Goal: Task Accomplishment & Management: Use online tool/utility

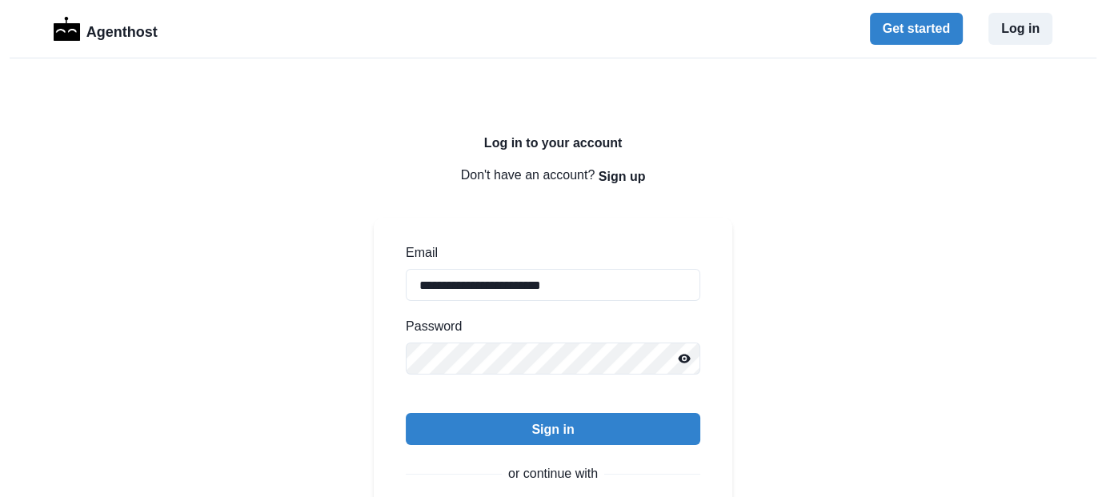
scroll to position [166, 0]
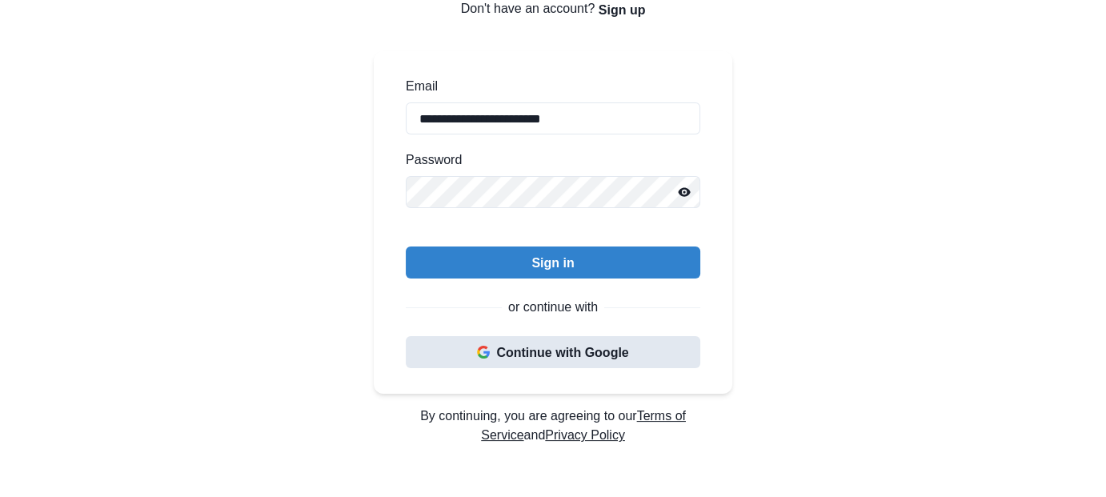
click at [539, 355] on button "Continue with Google" at bounding box center [553, 352] width 294 height 32
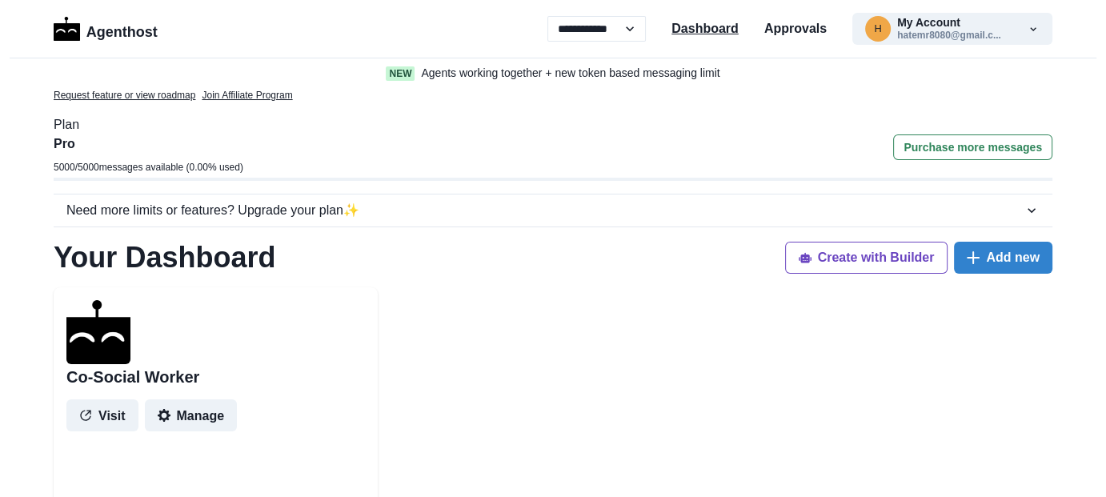
click at [722, 26] on p "Dashboard" at bounding box center [704, 28] width 67 height 19
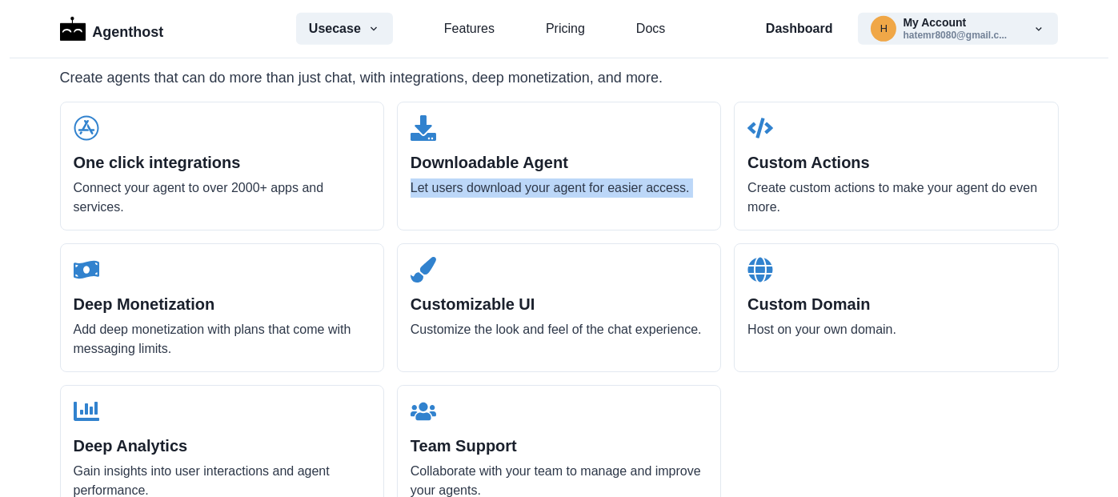
scroll to position [1719, 0]
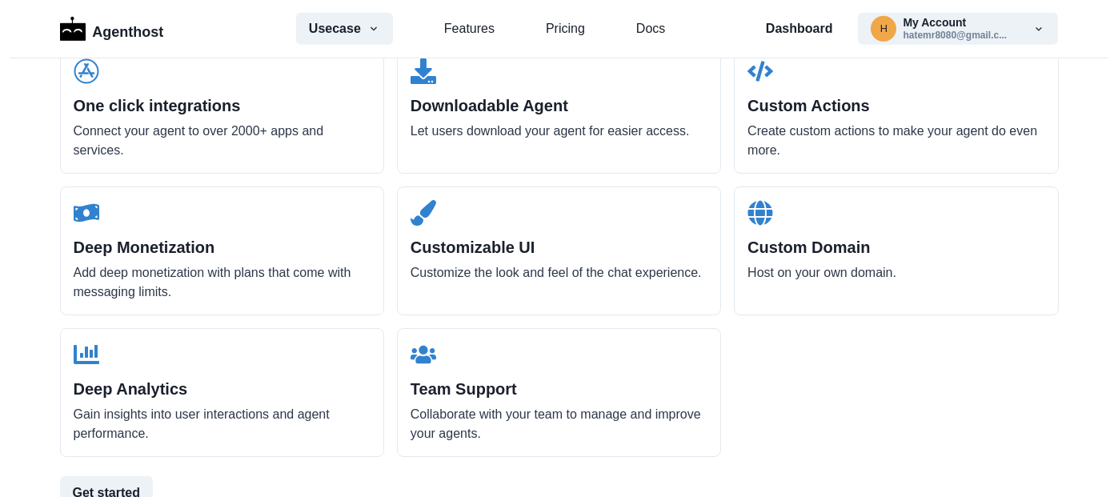
click at [817, 276] on p "Host on your own domain." at bounding box center [895, 272] width 297 height 19
click at [793, 275] on p "Host on your own domain." at bounding box center [895, 272] width 297 height 19
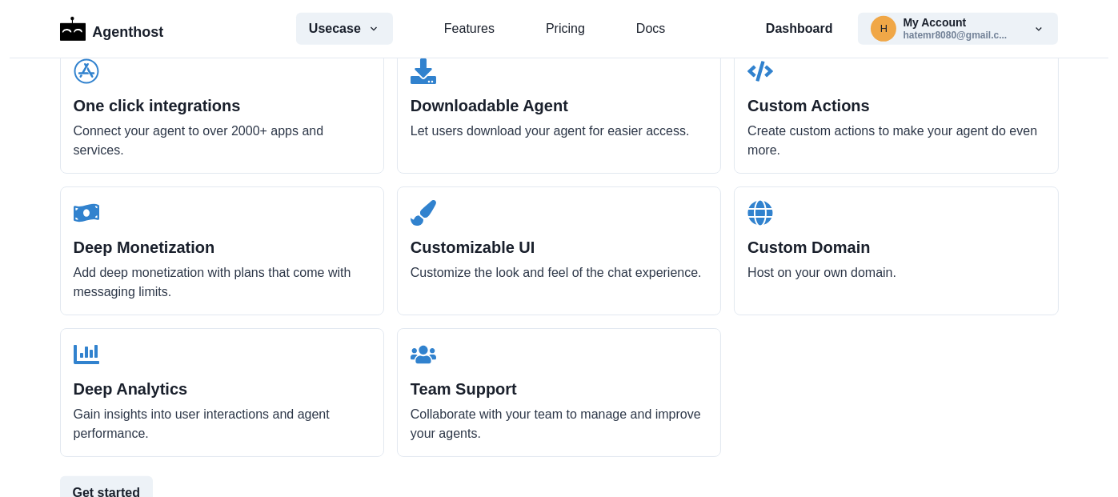
click at [647, 269] on p "Customize the look and feel of the chat experience." at bounding box center [559, 272] width 297 height 19
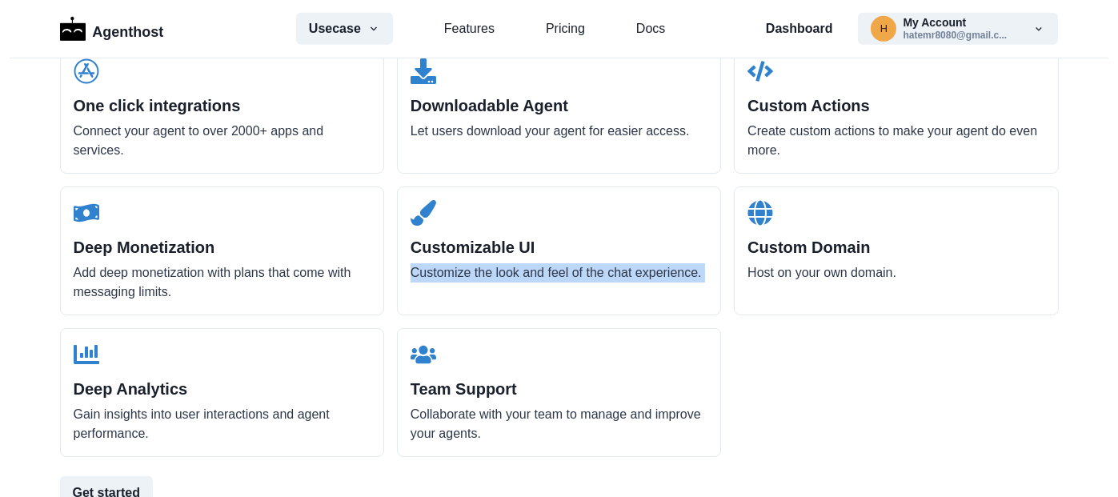
click at [647, 269] on p "Customize the look and feel of the chat experience." at bounding box center [559, 272] width 297 height 19
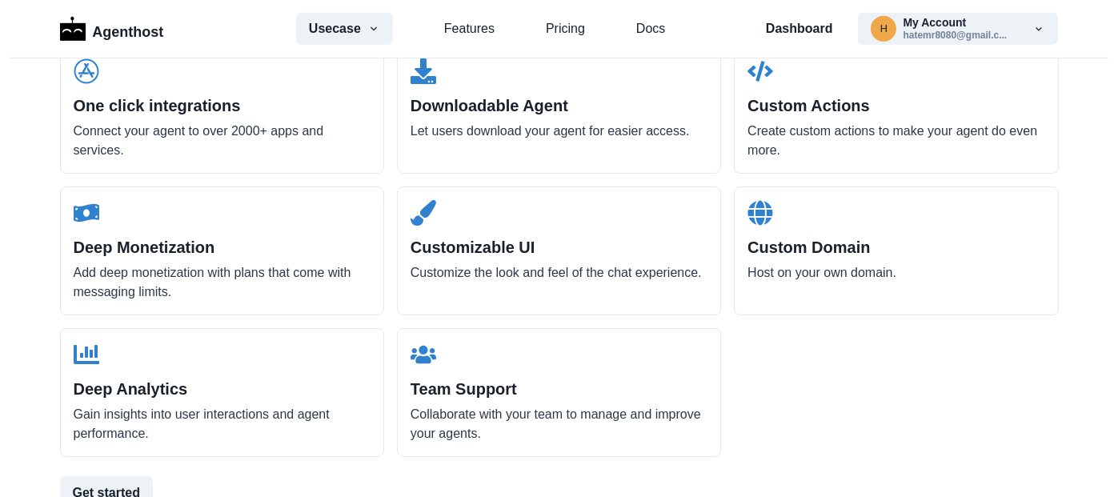
click at [269, 275] on p "Add deep monetization with plans that come with messaging limits." at bounding box center [222, 282] width 297 height 38
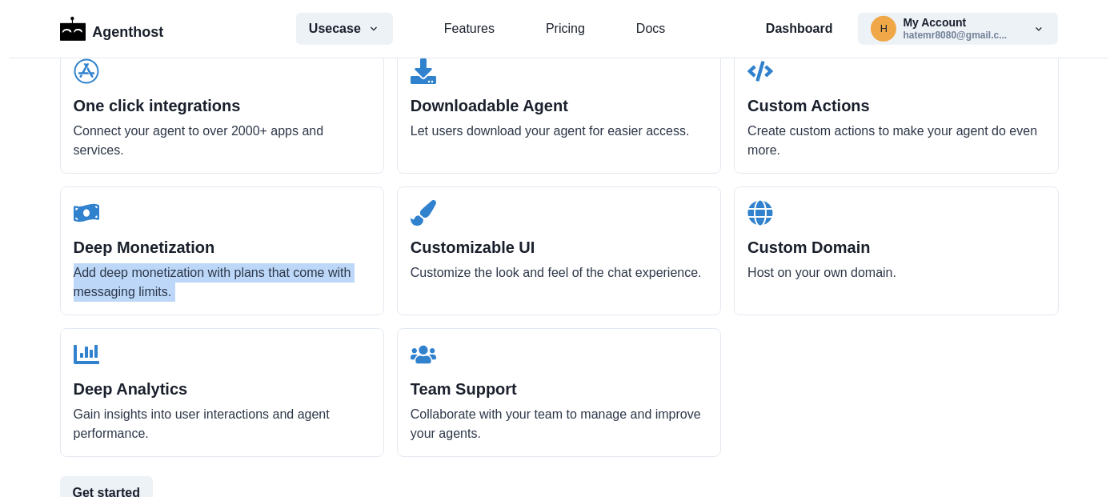
click at [269, 275] on p "Add deep monetization with plans that come with messaging limits." at bounding box center [222, 282] width 297 height 38
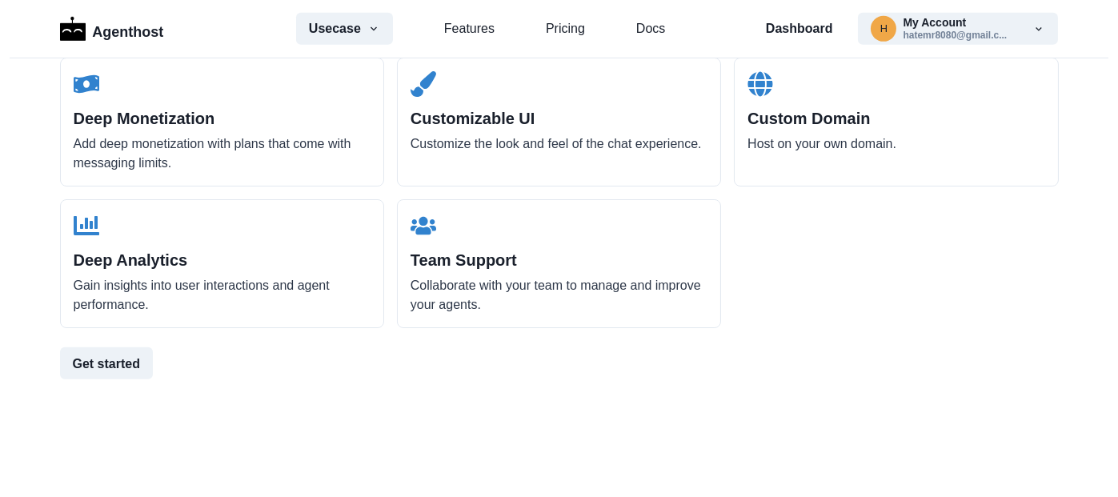
click at [236, 290] on p "Gain insights into user interactions and agent performance." at bounding box center [222, 295] width 297 height 38
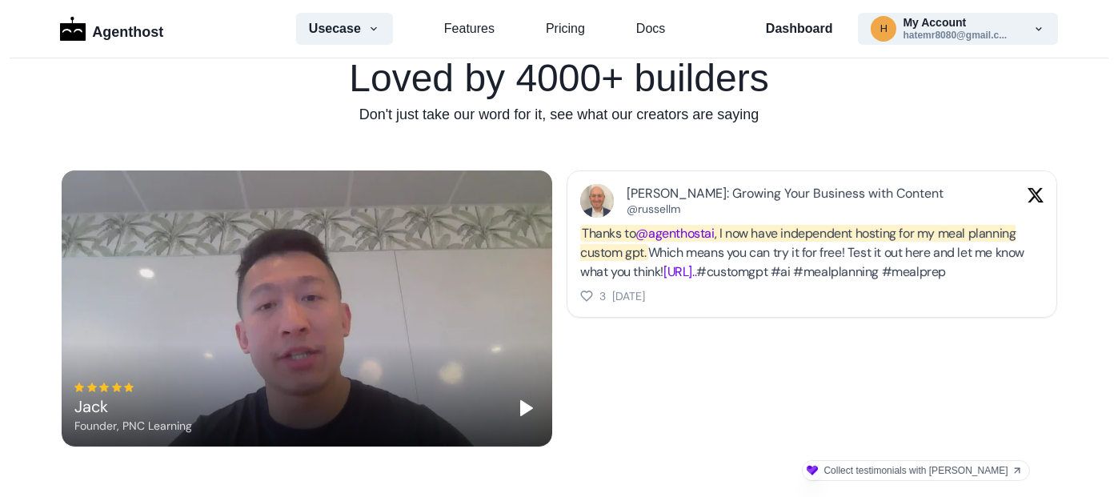
scroll to position [0, 0]
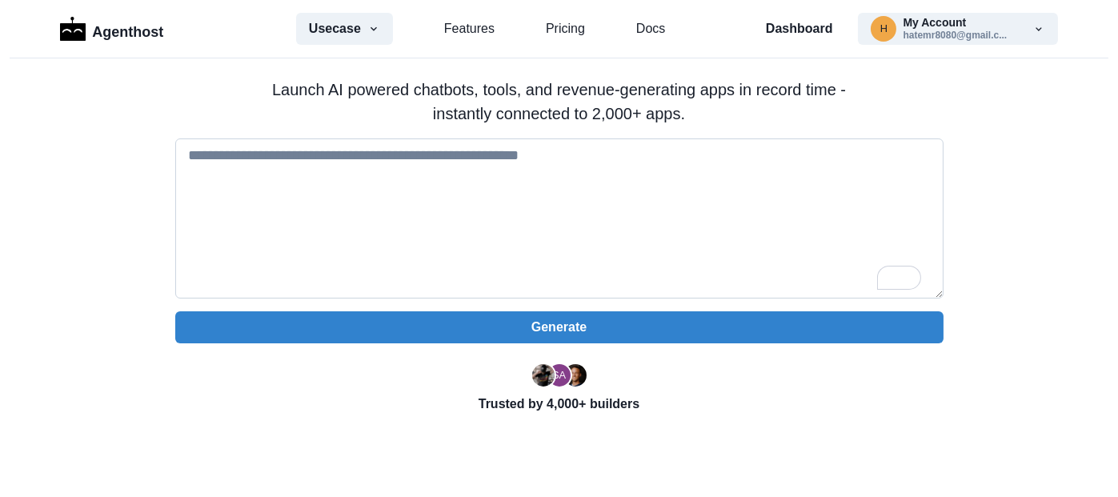
click at [448, 206] on textarea "To enrich screen reader interactions, please activate Accessibility in Grammarl…" at bounding box center [559, 218] width 768 height 160
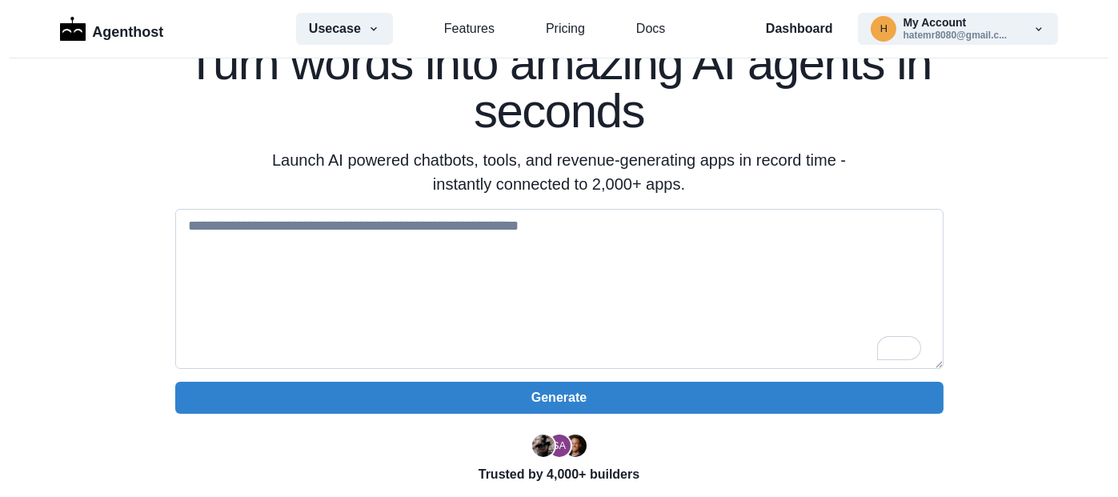
click at [425, 262] on textarea "To enrich screen reader interactions, please activate Accessibility in Grammarl…" at bounding box center [559, 289] width 768 height 160
paste textarea "**********"
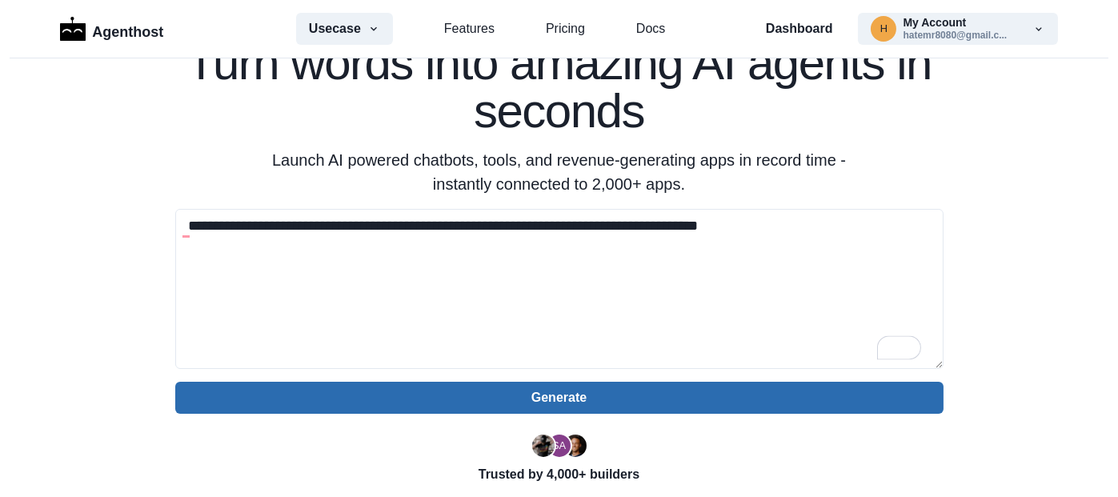
type textarea "**********"
click at [738, 394] on button "Generate" at bounding box center [559, 398] width 768 height 32
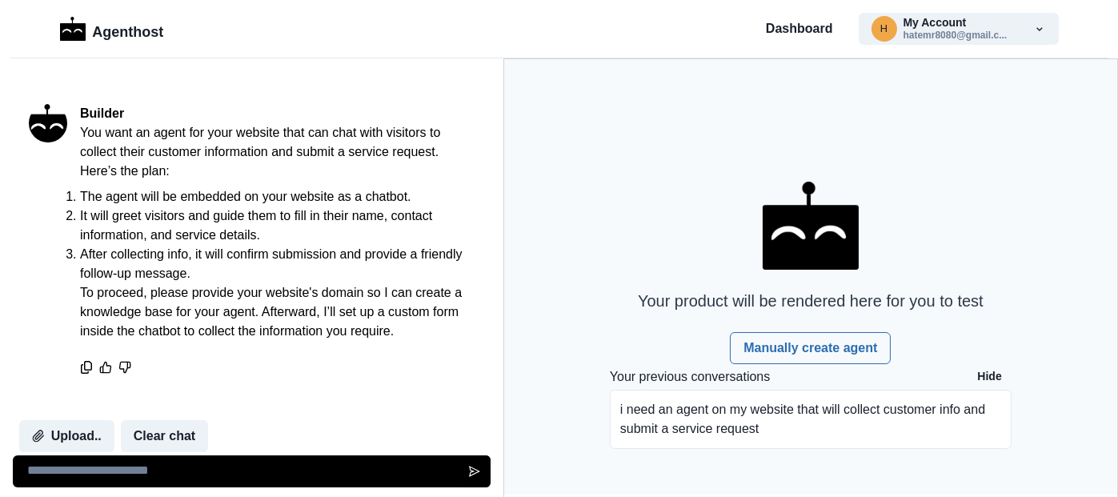
scroll to position [117, 0]
click at [245, 187] on li "The agent will be embedded on your website as a chatbot." at bounding box center [277, 196] width 394 height 19
click at [173, 206] on li "It will greet visitors and guide them to fill in their name, contact informatio…" at bounding box center [277, 225] width 394 height 38
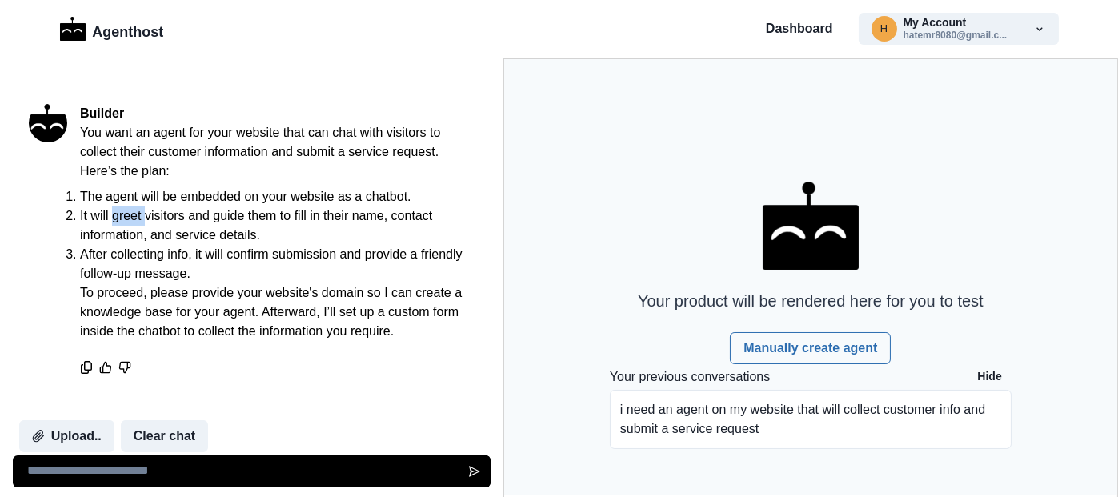
click at [173, 206] on li "It will greet visitors and guide them to fill in their name, contact informatio…" at bounding box center [277, 225] width 394 height 38
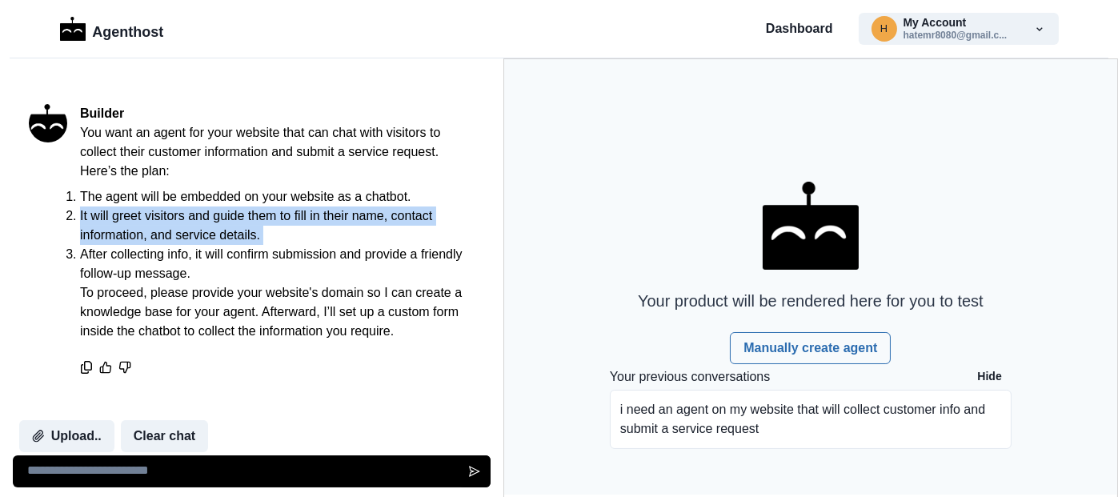
click at [173, 206] on li "It will greet visitors and guide them to fill in their name, contact informatio…" at bounding box center [277, 225] width 394 height 38
click at [232, 206] on li "It will greet visitors and guide them to fill in their name, contact informatio…" at bounding box center [277, 225] width 394 height 38
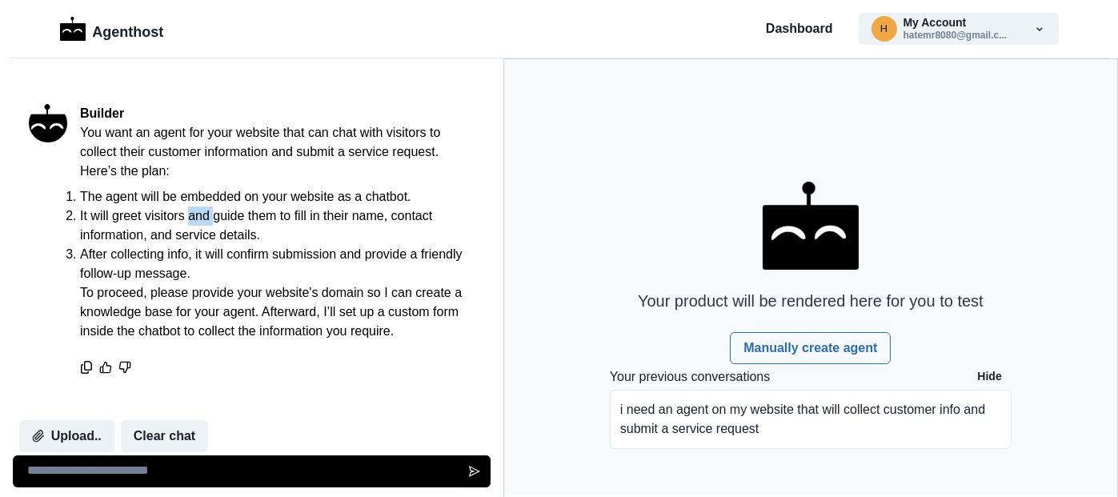
click at [232, 206] on li "It will greet visitors and guide them to fill in their name, contact informatio…" at bounding box center [277, 225] width 394 height 38
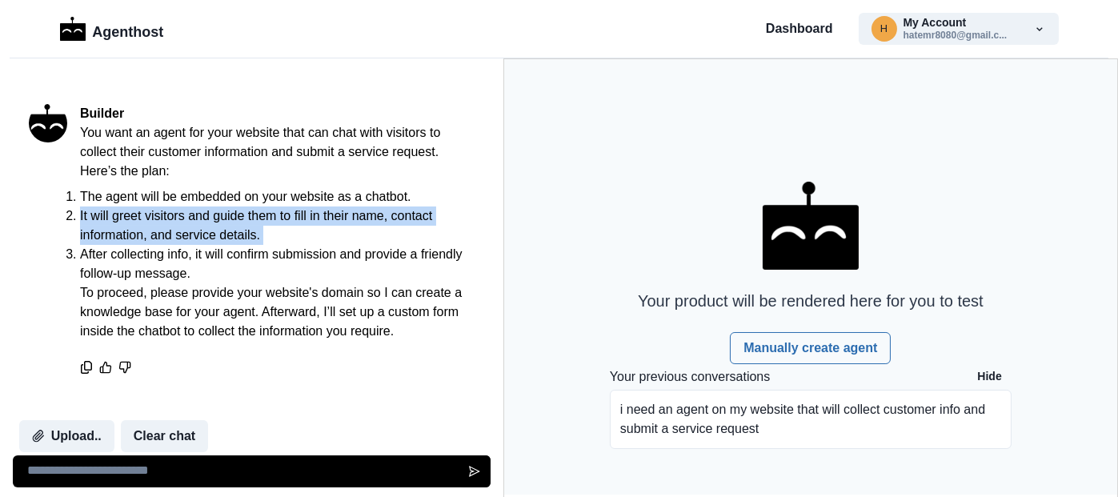
click at [232, 206] on li "It will greet visitors and guide them to fill in their name, contact informatio…" at bounding box center [277, 225] width 394 height 38
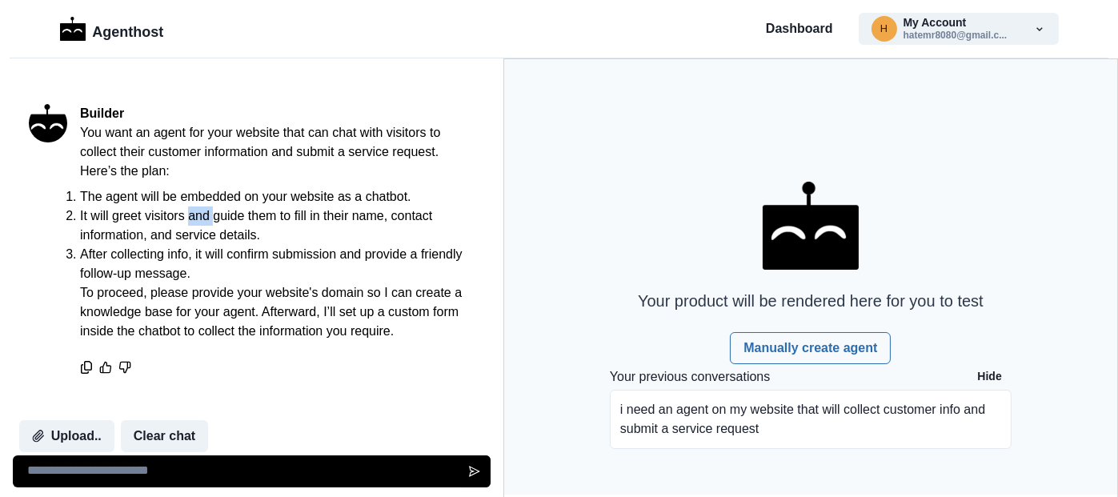
click at [232, 206] on li "It will greet visitors and guide them to fill in their name, contact informatio…" at bounding box center [277, 225] width 394 height 38
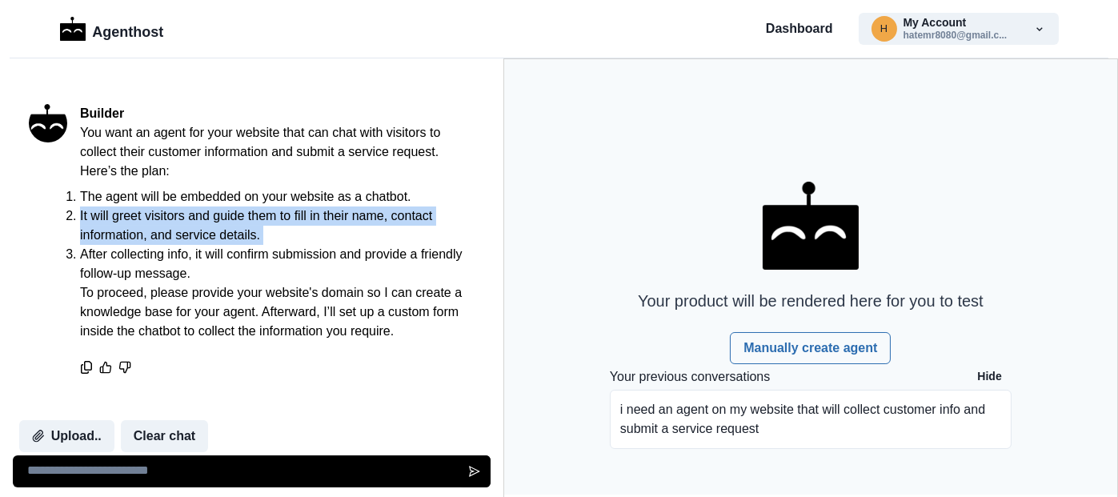
click at [232, 206] on li "It will greet visitors and guide them to fill in their name, contact informatio…" at bounding box center [277, 225] width 394 height 38
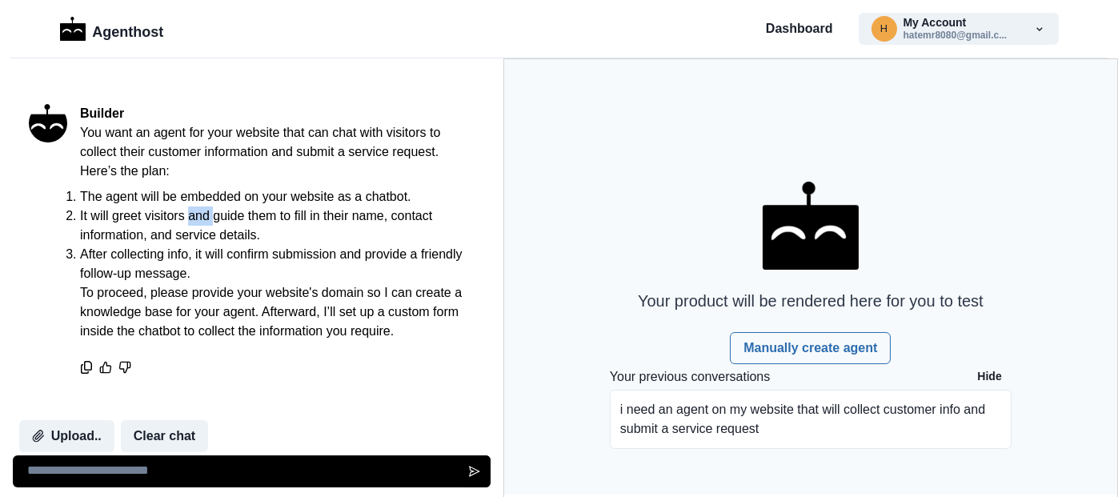
click at [232, 206] on li "It will greet visitors and guide them to fill in their name, contact informatio…" at bounding box center [277, 225] width 394 height 38
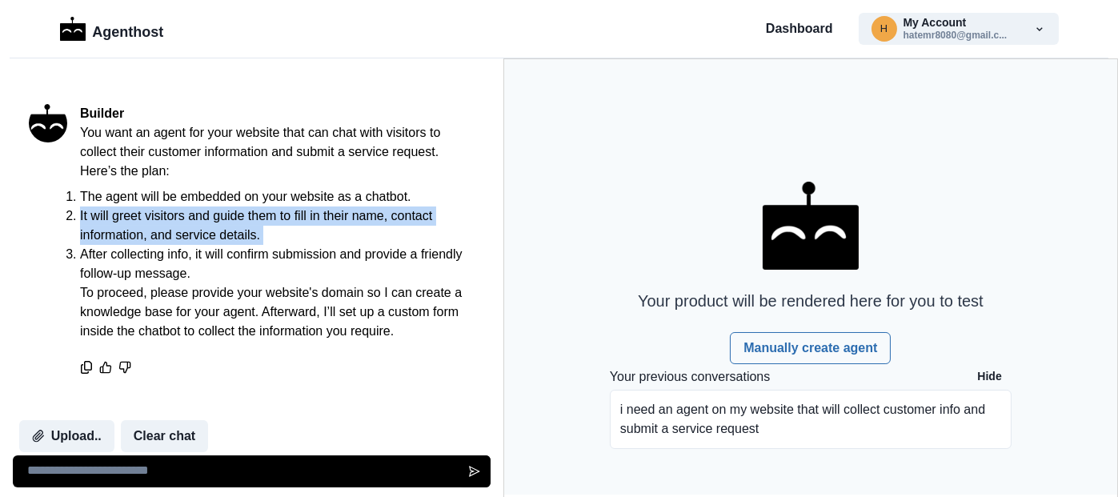
click at [232, 206] on li "It will greet visitors and guide them to fill in their name, contact informatio…" at bounding box center [277, 225] width 394 height 38
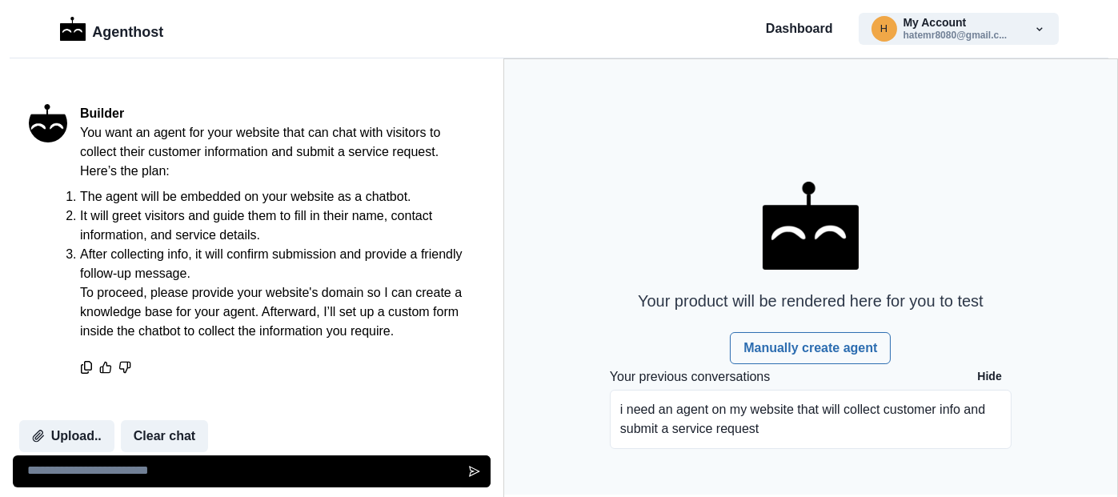
click at [205, 245] on li "After collecting info, it will confirm submission and provide a friendly follow…" at bounding box center [277, 264] width 394 height 38
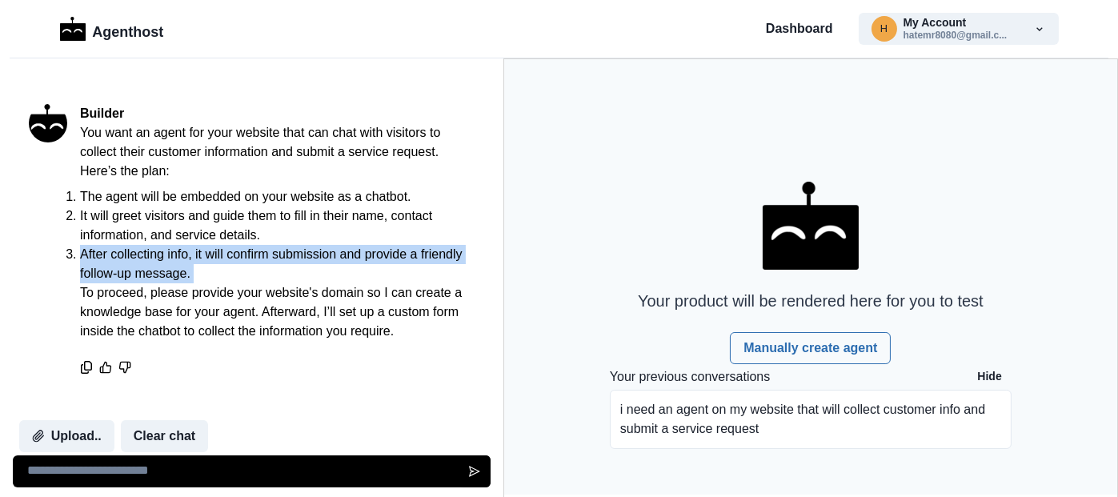
click at [205, 245] on li "After collecting info, it will confirm submission and provide a friendly follow…" at bounding box center [277, 264] width 394 height 38
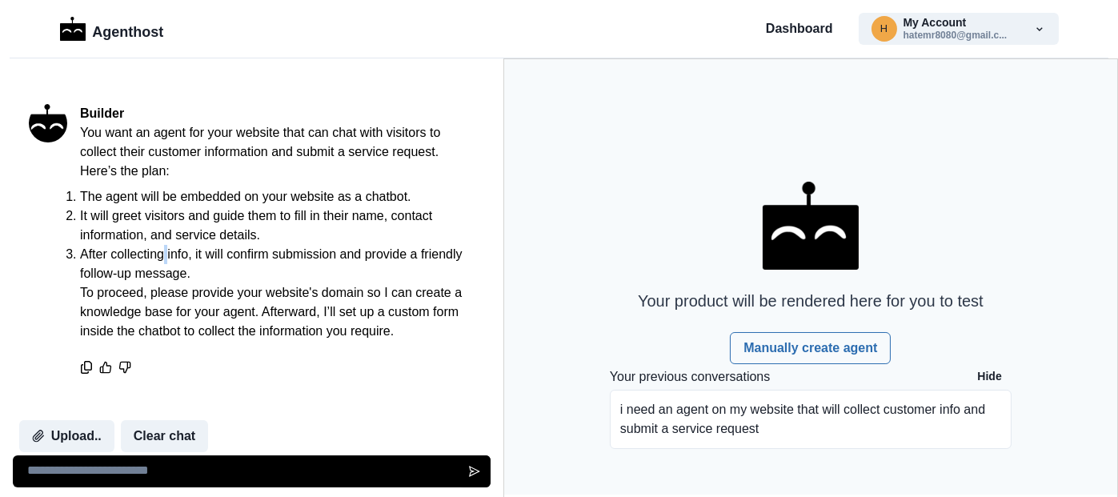
click at [205, 245] on li "After collecting info, it will confirm submission and provide a friendly follow…" at bounding box center [277, 264] width 394 height 38
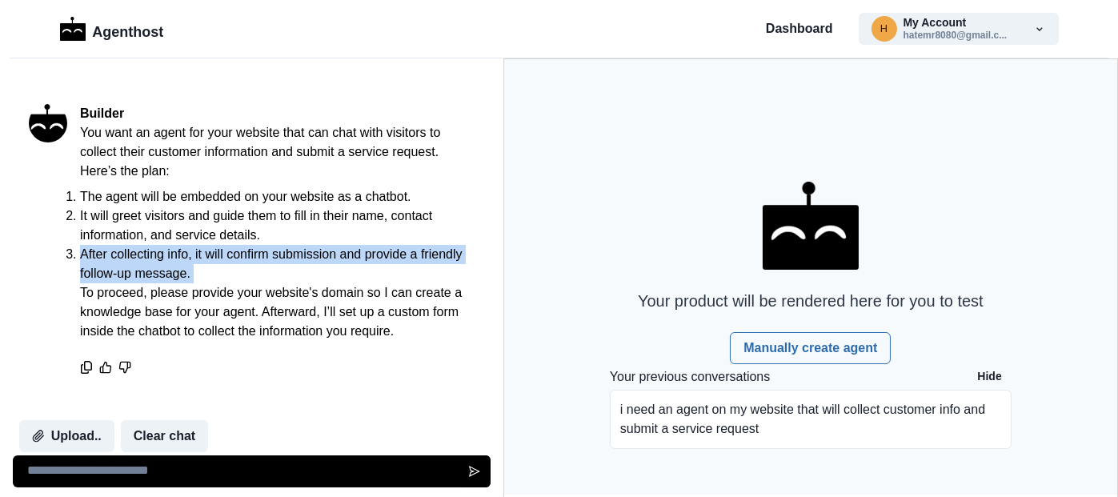
click at [205, 245] on li "After collecting info, it will confirm submission and provide a friendly follow…" at bounding box center [277, 264] width 394 height 38
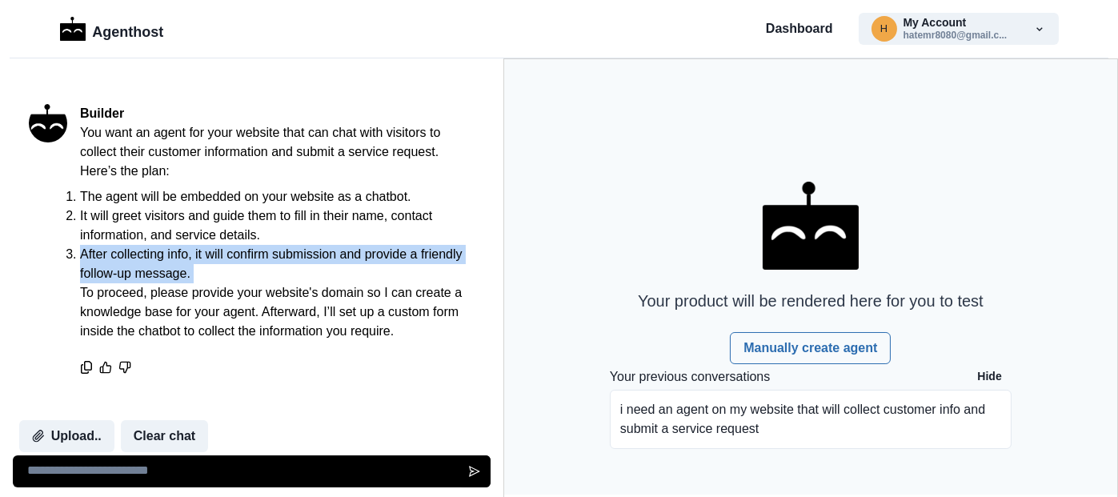
click at [205, 245] on li "After collecting info, it will confirm submission and provide a friendly follow…" at bounding box center [277, 264] width 394 height 38
click at [190, 245] on li "After collecting info, it will confirm submission and provide a friendly follow…" at bounding box center [277, 264] width 394 height 38
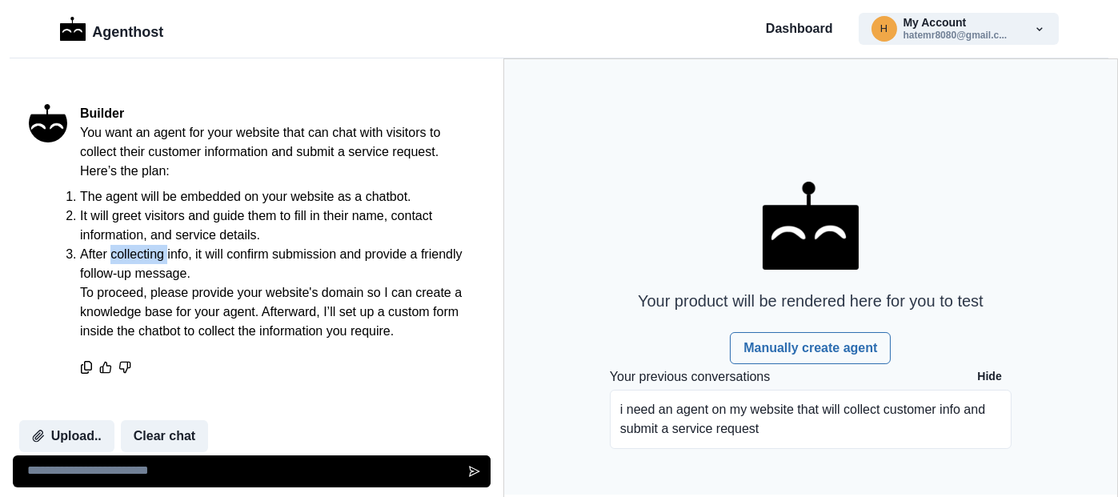
click at [190, 245] on li "After collecting info, it will confirm submission and provide a friendly follow…" at bounding box center [277, 264] width 394 height 38
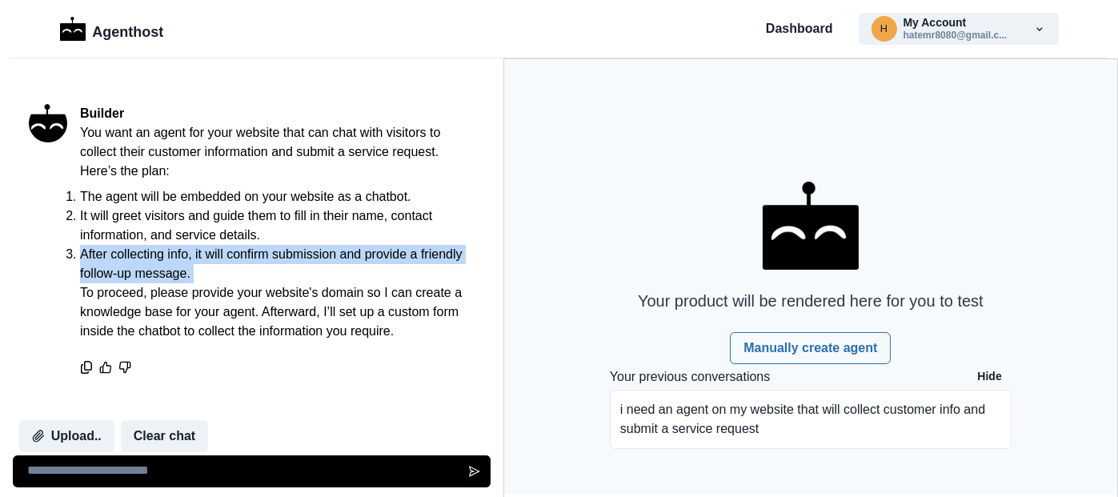
click at [190, 245] on li "After collecting info, it will confirm submission and provide a friendly follow…" at bounding box center [277, 264] width 394 height 38
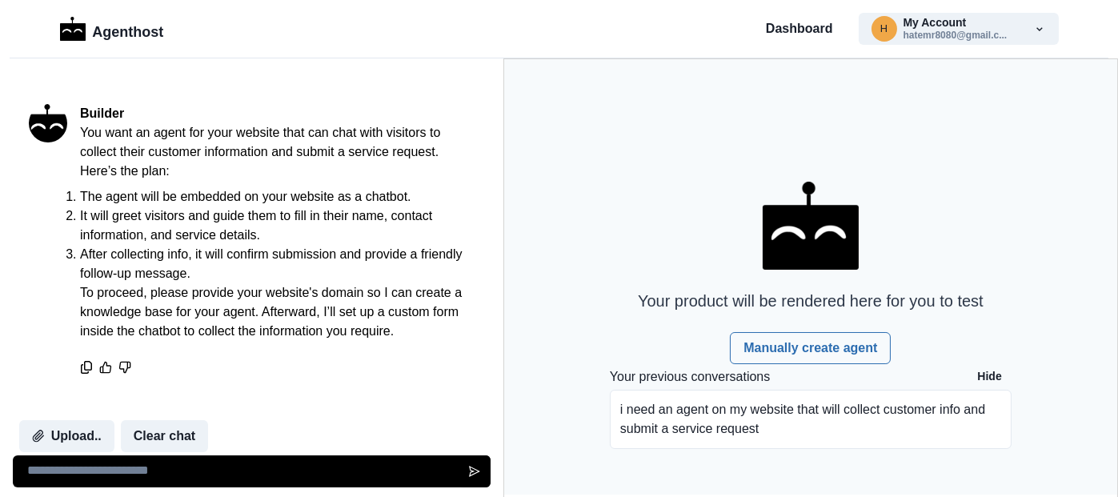
click at [358, 291] on p "To proceed, please provide your website's domain so I can create a knowledge ba…" at bounding box center [277, 312] width 394 height 58
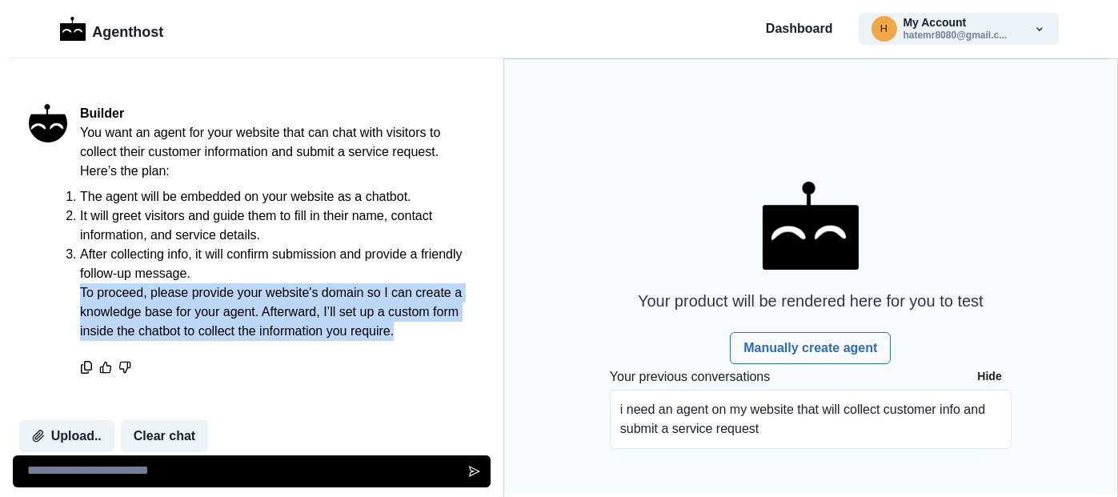
click at [358, 291] on p "To proceed, please provide your website's domain so I can create a knowledge ba…" at bounding box center [277, 312] width 394 height 58
click at [307, 291] on p "To proceed, please provide your website's domain so I can create a knowledge ba…" at bounding box center [277, 312] width 394 height 58
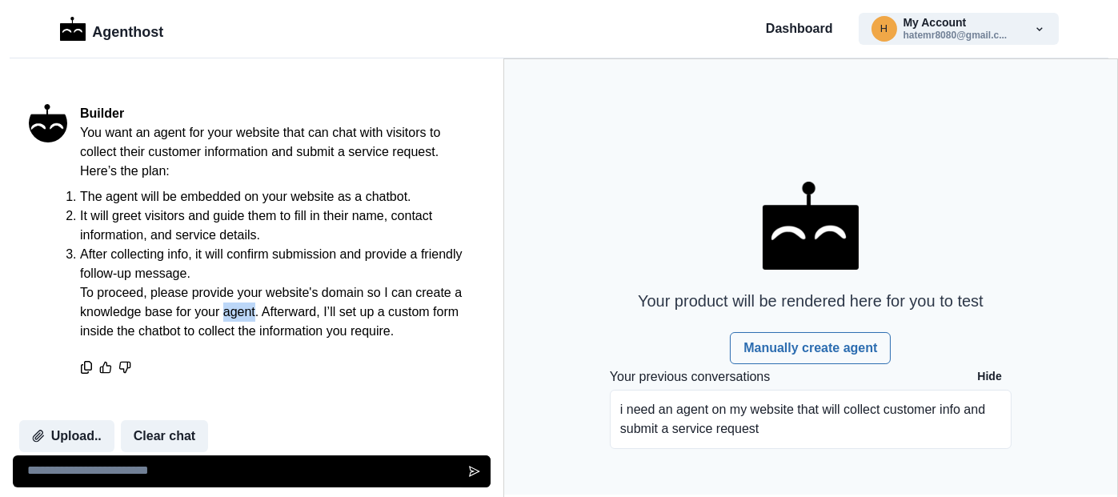
click at [307, 291] on p "To proceed, please provide your website's domain so I can create a knowledge ba…" at bounding box center [277, 312] width 394 height 58
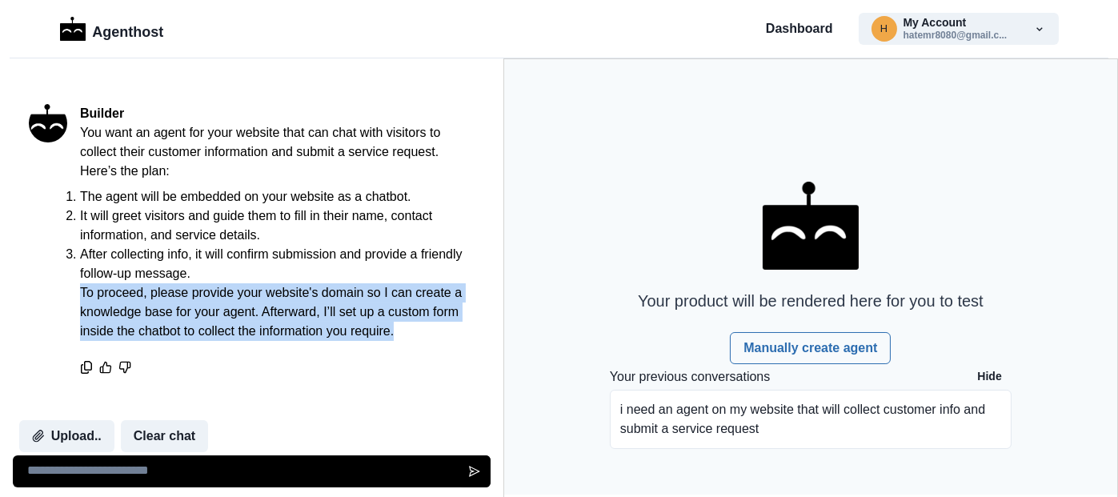
click at [307, 291] on p "To proceed, please provide your website's domain so I can create a knowledge ba…" at bounding box center [277, 312] width 394 height 58
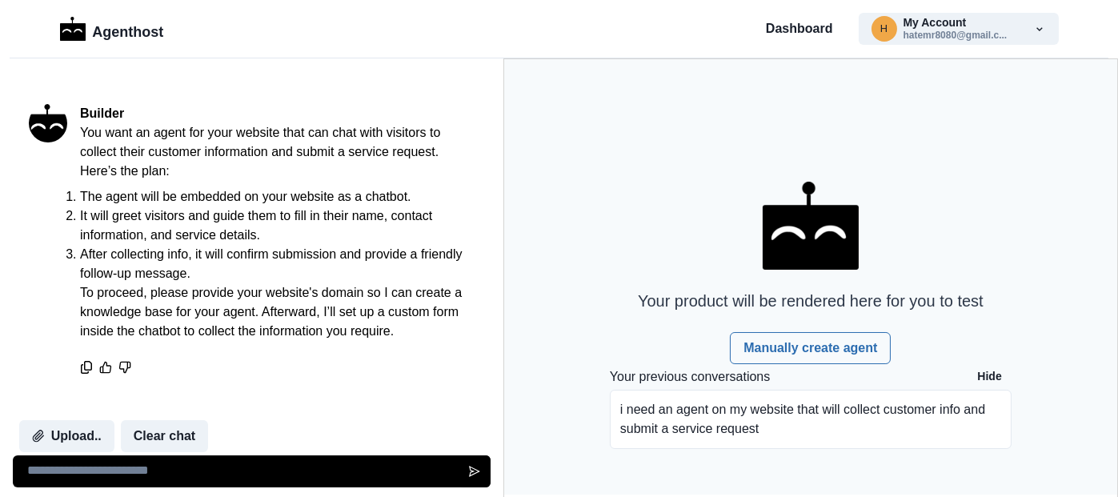
click at [145, 468] on textarea at bounding box center [252, 471] width 478 height 32
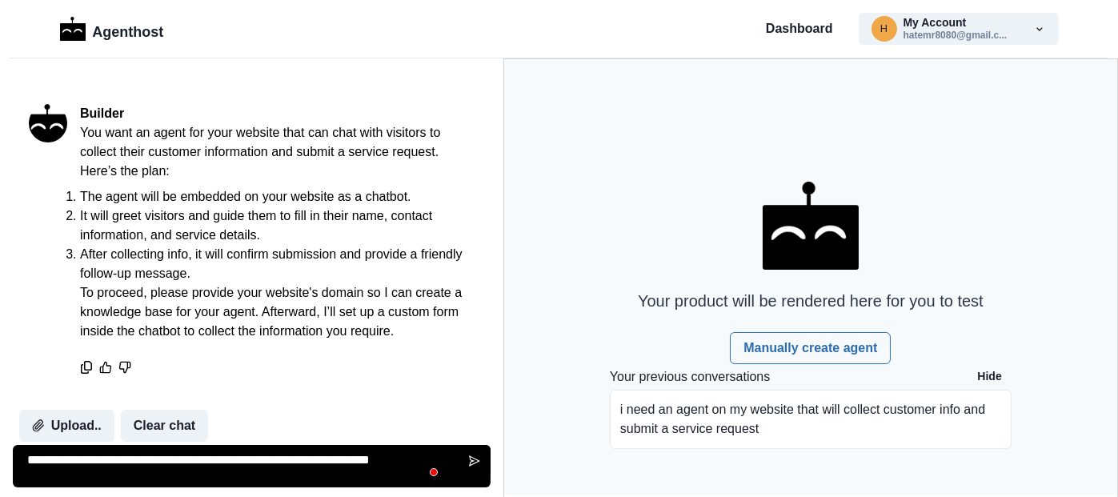
scroll to position [0, 0]
type textarea "**********"
click at [479, 462] on icon "Send message" at bounding box center [474, 461] width 13 height 13
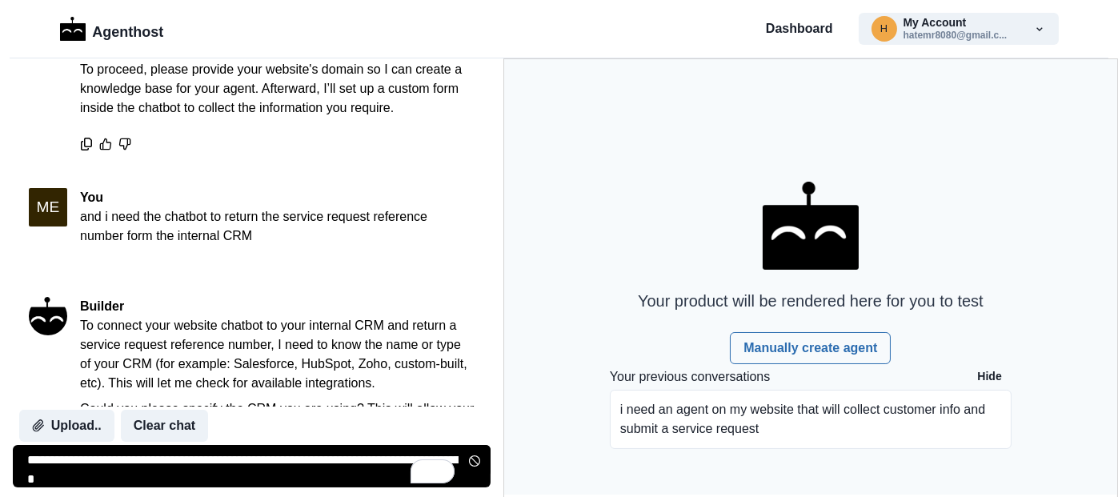
scroll to position [475, 0]
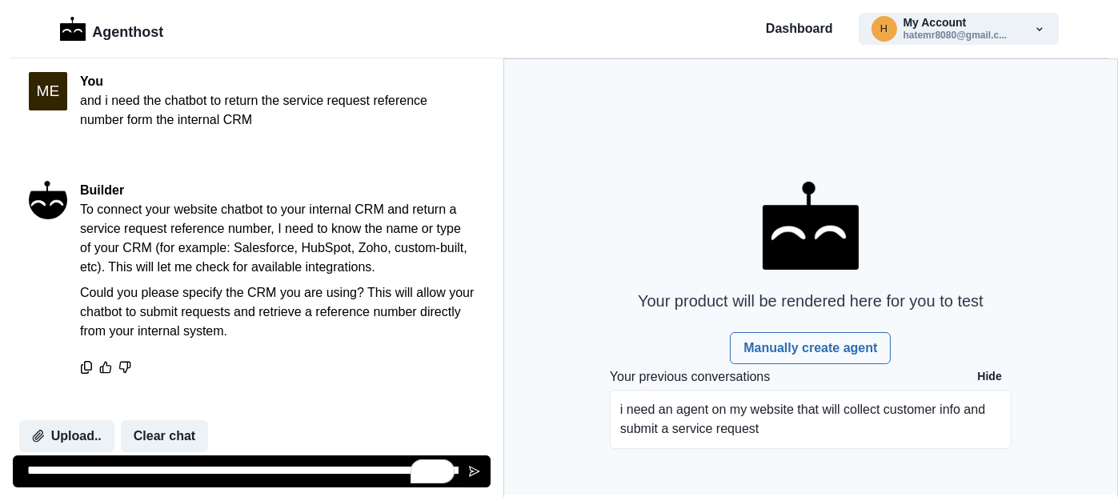
click at [127, 467] on textarea "**********" at bounding box center [252, 471] width 478 height 32
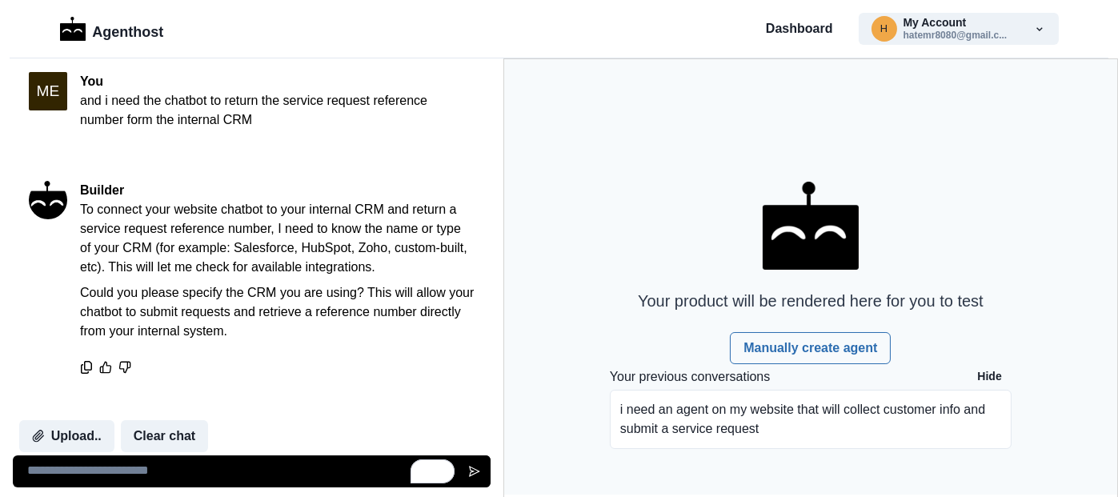
type textarea "*"
type textarea "**********"
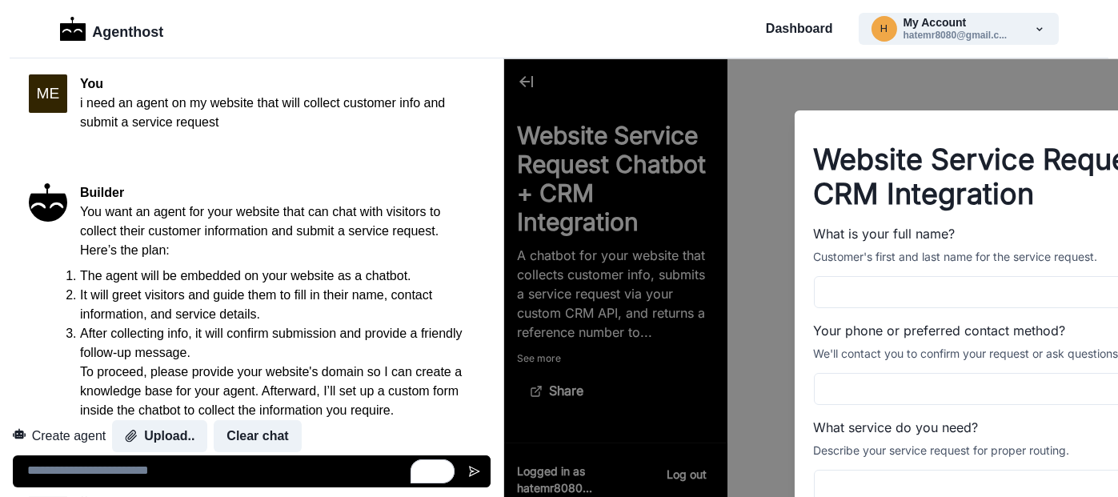
scroll to position [0, 0]
click at [222, 111] on p "i need an agent on my website that will collect customer info and submit a serv…" at bounding box center [277, 113] width 394 height 38
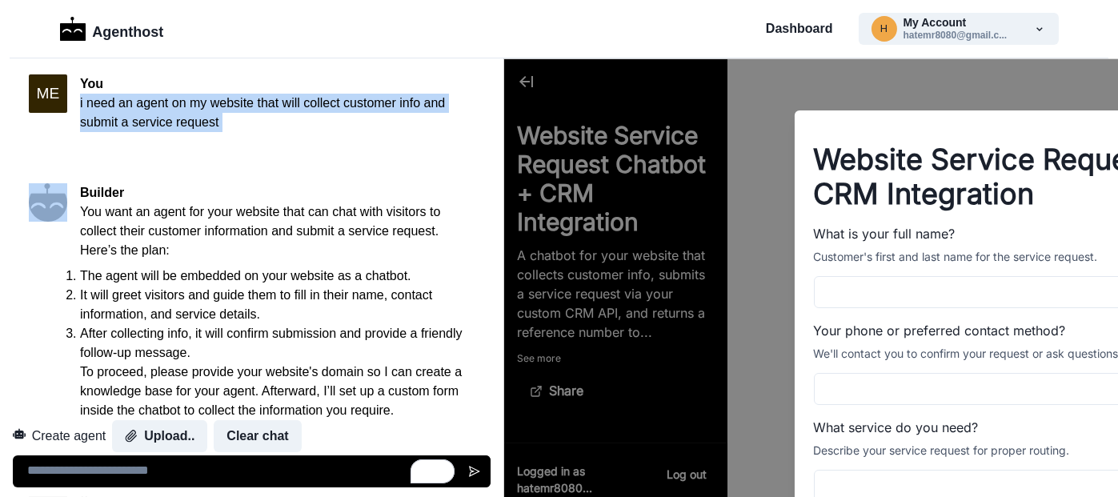
click at [222, 111] on p "i need an agent on my website that will collect customer info and submit a serv…" at bounding box center [277, 113] width 394 height 38
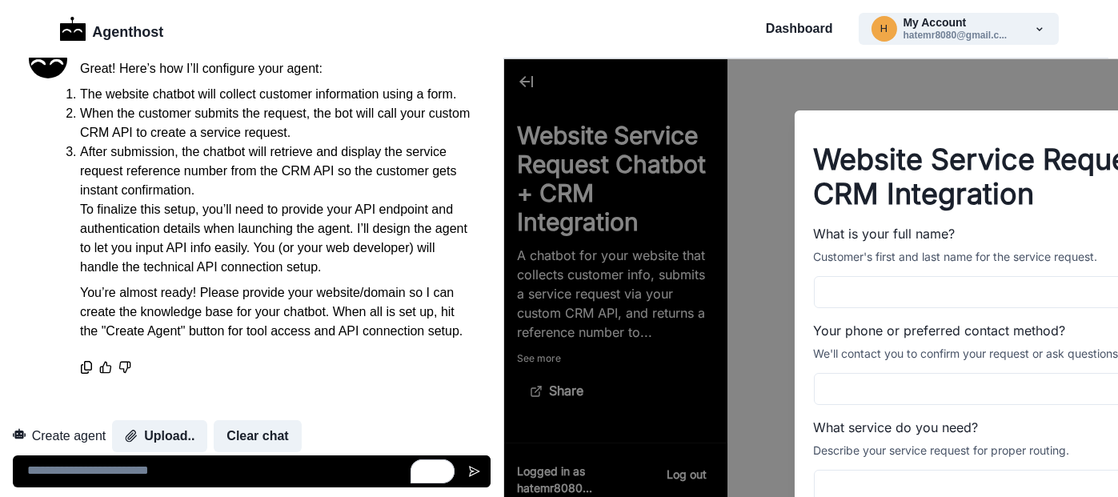
scroll to position [975, 0]
click at [209, 467] on textarea "To enrich screen reader interactions, please activate Accessibility in Grammarl…" at bounding box center [252, 471] width 478 height 32
click at [186, 468] on textarea "**********" at bounding box center [252, 471] width 478 height 32
click at [30, 475] on textarea "**********" at bounding box center [252, 471] width 478 height 32
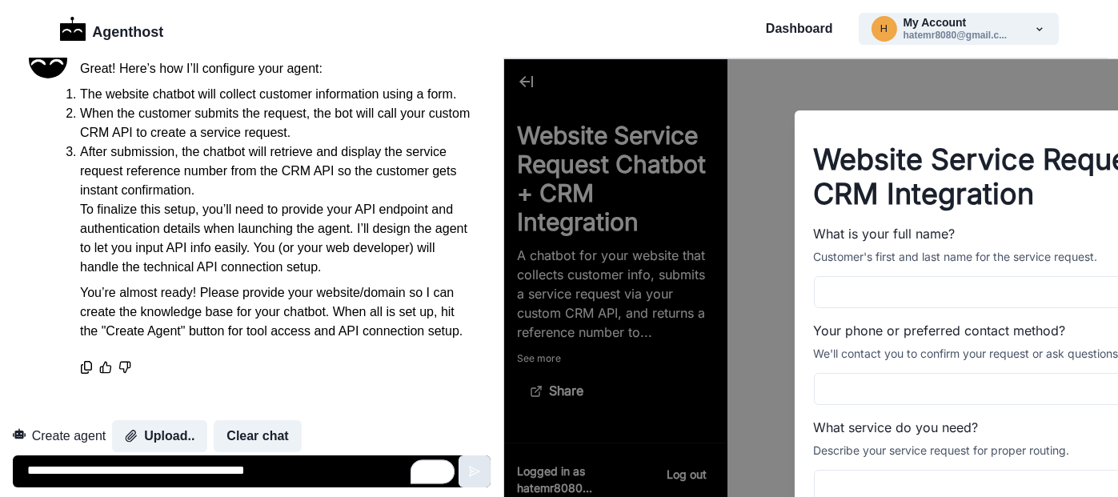
type textarea "**********"
click at [478, 466] on icon "Send message" at bounding box center [474, 471] width 13 height 13
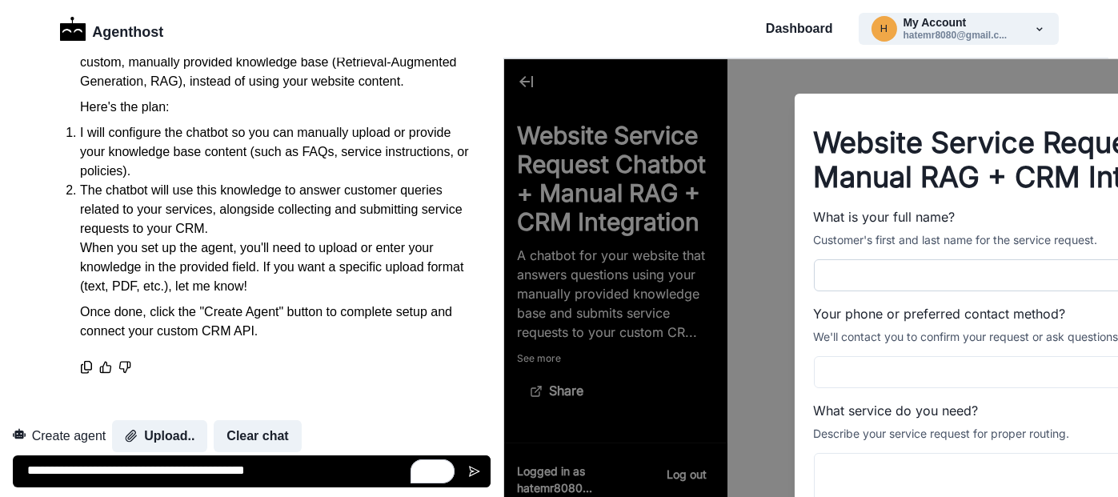
scroll to position [57, 0]
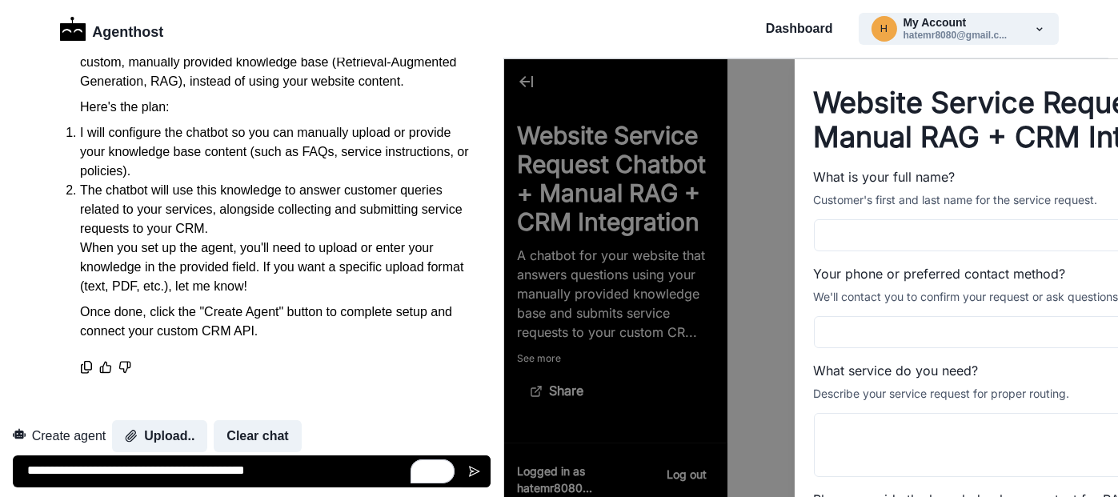
click at [813, 267] on label "Your phone or preferred contact method?" at bounding box center [1058, 273] width 490 height 19
click at [813, 316] on input "Your phone or preferred contact method?" at bounding box center [1062, 332] width 499 height 32
click at [813, 267] on label "Your phone or preferred contact method?" at bounding box center [1058, 273] width 490 height 19
click at [813, 316] on input "Your phone or preferred contact method?" at bounding box center [1062, 332] width 499 height 32
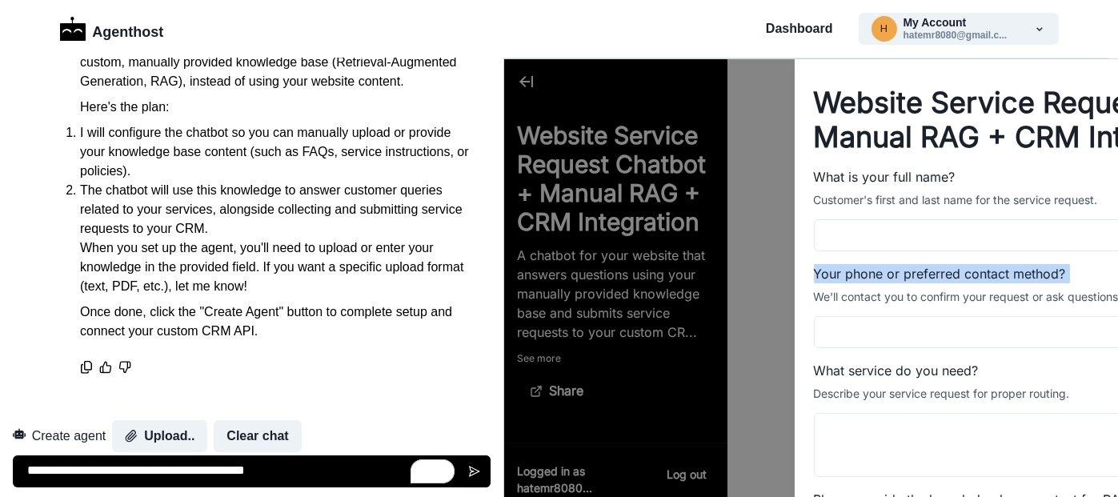
click at [813, 267] on label "Your phone or preferred contact method?" at bounding box center [1058, 273] width 490 height 19
click at [813, 316] on input "Your phone or preferred contact method?" at bounding box center [1062, 332] width 499 height 32
click at [813, 265] on label "Your phone or preferred contact method?" at bounding box center [1058, 273] width 490 height 19
click at [813, 316] on input "Your phone or preferred contact method?" at bounding box center [1062, 332] width 499 height 32
click at [813, 265] on label "Your phone or preferred contact method?" at bounding box center [1058, 273] width 490 height 19
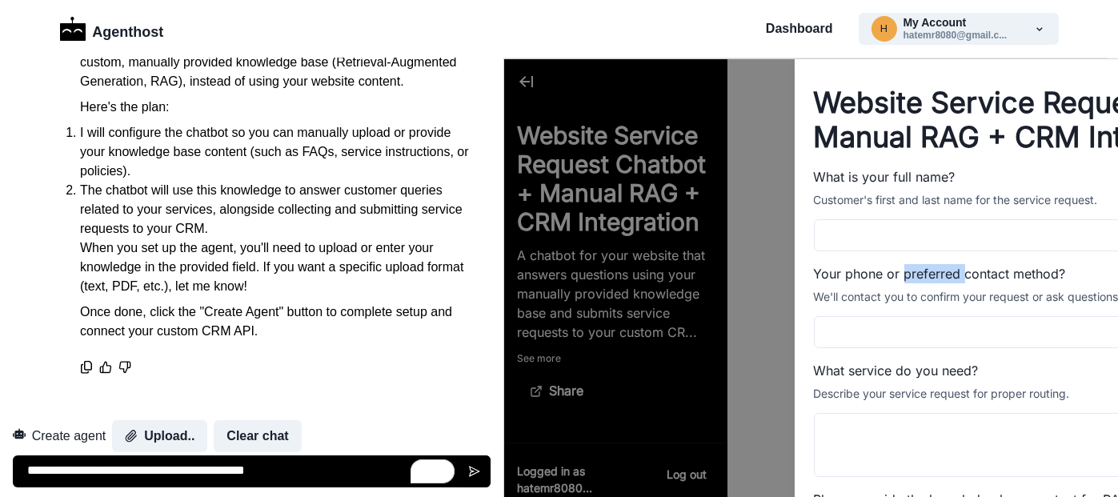
click at [813, 316] on input "Your phone or preferred contact method?" at bounding box center [1062, 332] width 499 height 32
click at [813, 265] on label "Your phone or preferred contact method?" at bounding box center [1058, 273] width 490 height 19
click at [813, 316] on input "Your phone or preferred contact method?" at bounding box center [1062, 332] width 499 height 32
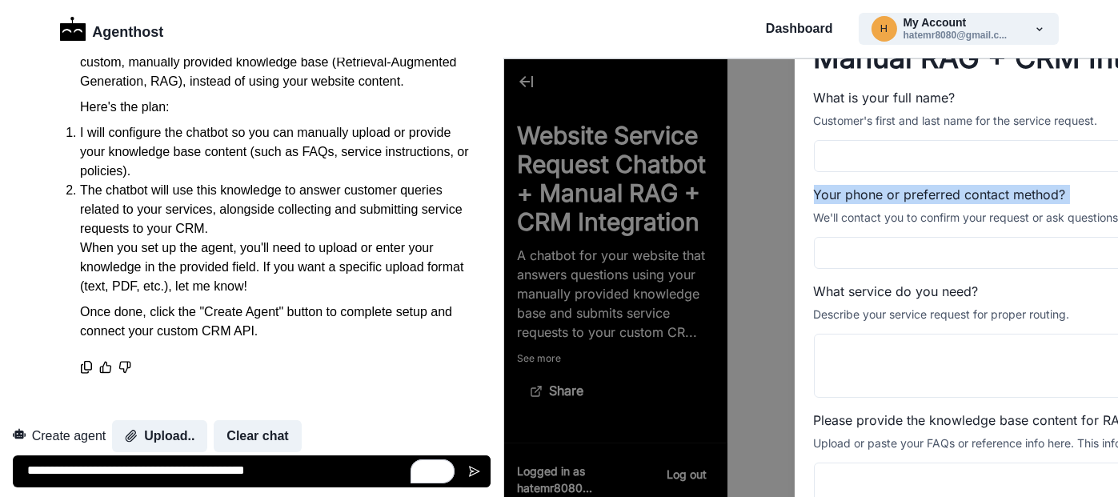
scroll to position [166, 0]
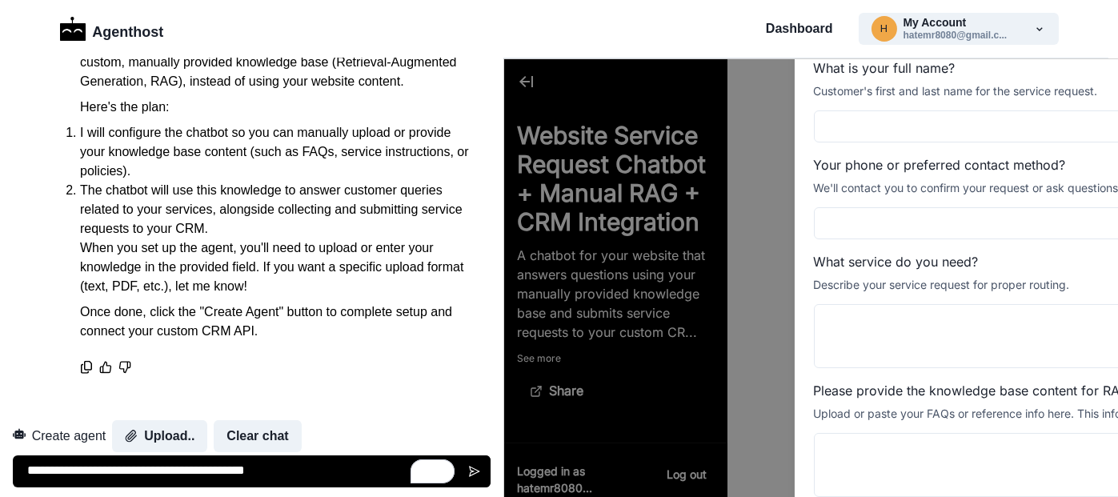
click at [813, 260] on label "What service do you need?" at bounding box center [1058, 261] width 490 height 19
click at [813, 304] on textarea "What service do you need?" at bounding box center [1062, 336] width 499 height 64
click at [813, 260] on label "What service do you need?" at bounding box center [1058, 261] width 490 height 19
click at [813, 304] on textarea "What service do you need?" at bounding box center [1062, 336] width 499 height 64
click at [813, 260] on label "What service do you need?" at bounding box center [1058, 261] width 490 height 19
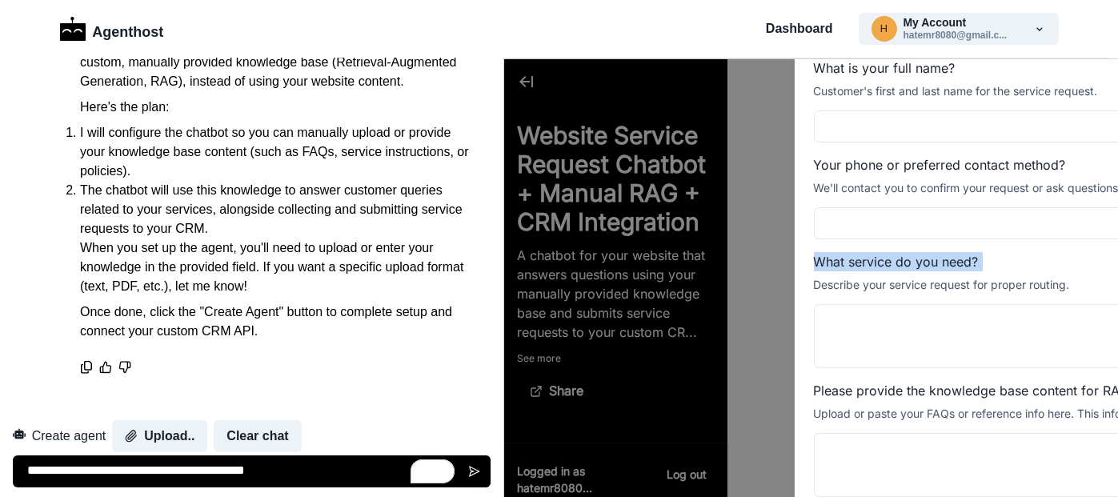
click at [813, 304] on textarea "What service do you need?" at bounding box center [1062, 336] width 499 height 64
click at [813, 260] on label "What service do you need?" at bounding box center [1058, 261] width 490 height 19
click at [813, 304] on textarea "What service do you need?" at bounding box center [1062, 336] width 499 height 64
click at [813, 260] on label "What service do you need?" at bounding box center [1058, 261] width 490 height 19
click at [813, 304] on textarea "What service do you need?" at bounding box center [1062, 336] width 499 height 64
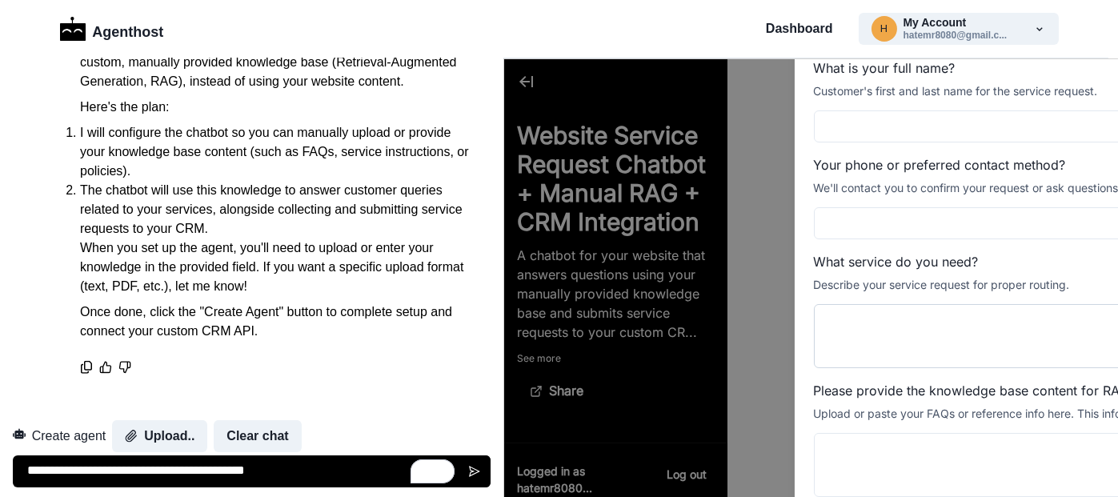
click at [813, 333] on textarea "What service do you need?" at bounding box center [1062, 336] width 499 height 64
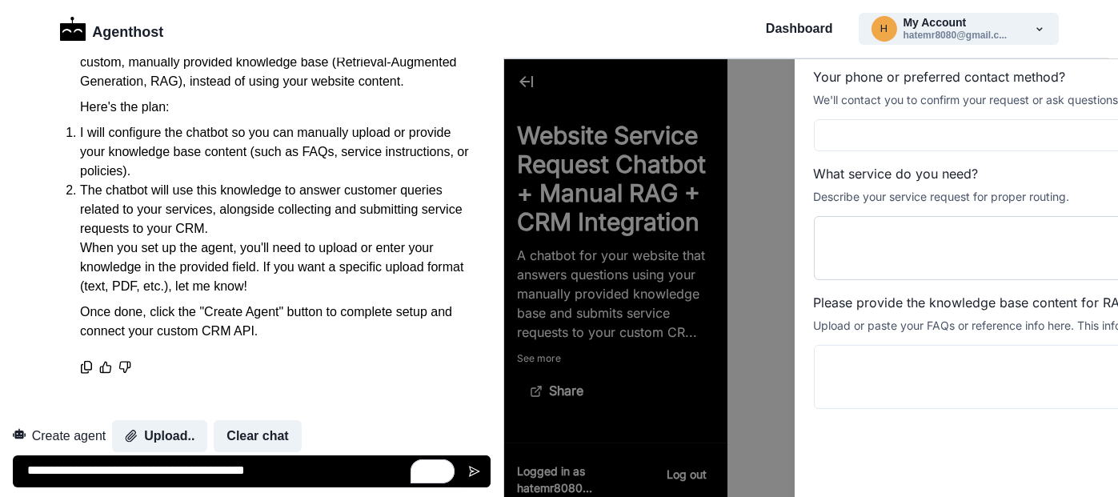
scroll to position [258, 0]
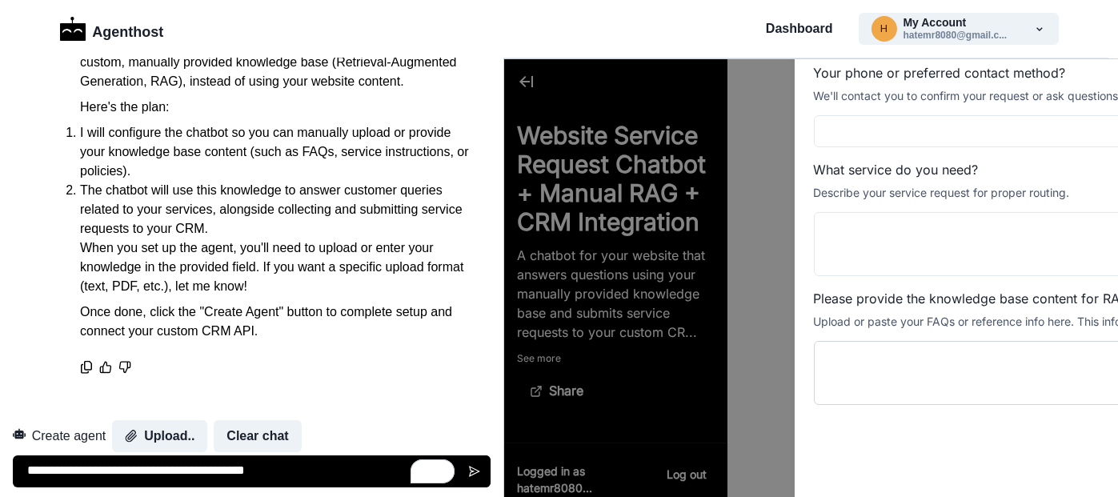
click at [813, 367] on textarea "Please provide the knowledge base content for RAG." at bounding box center [1062, 373] width 499 height 64
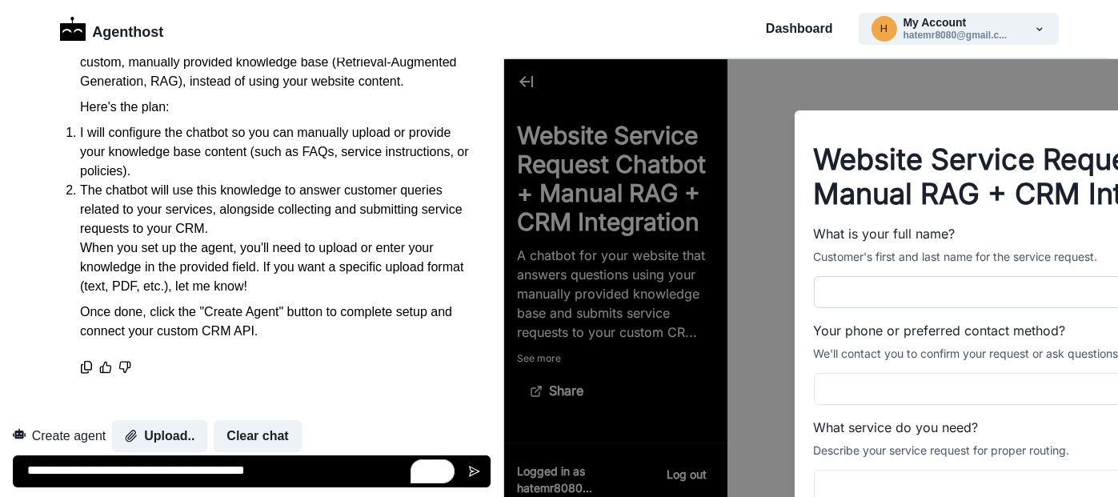
scroll to position [36, 0]
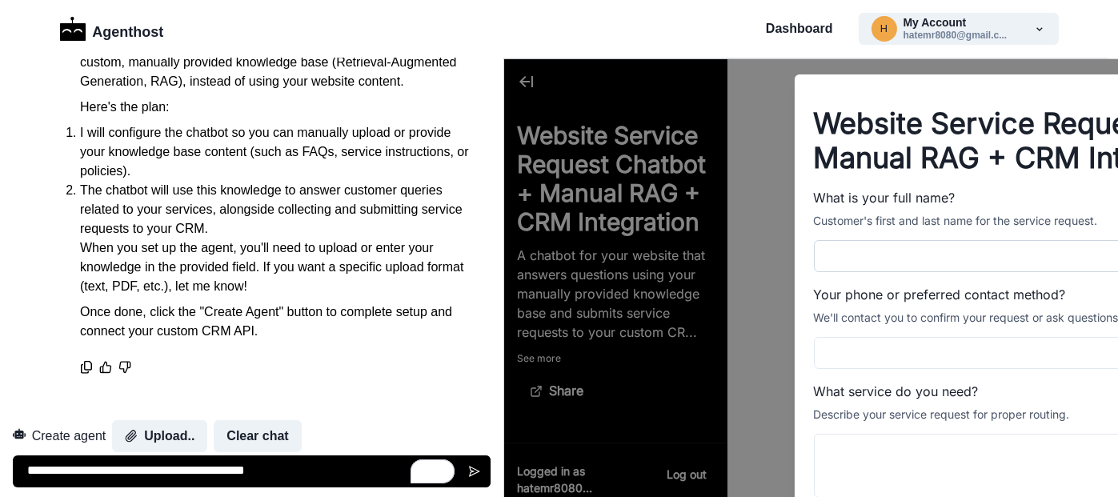
click at [813, 250] on input "What is your full name?" at bounding box center [1062, 256] width 499 height 32
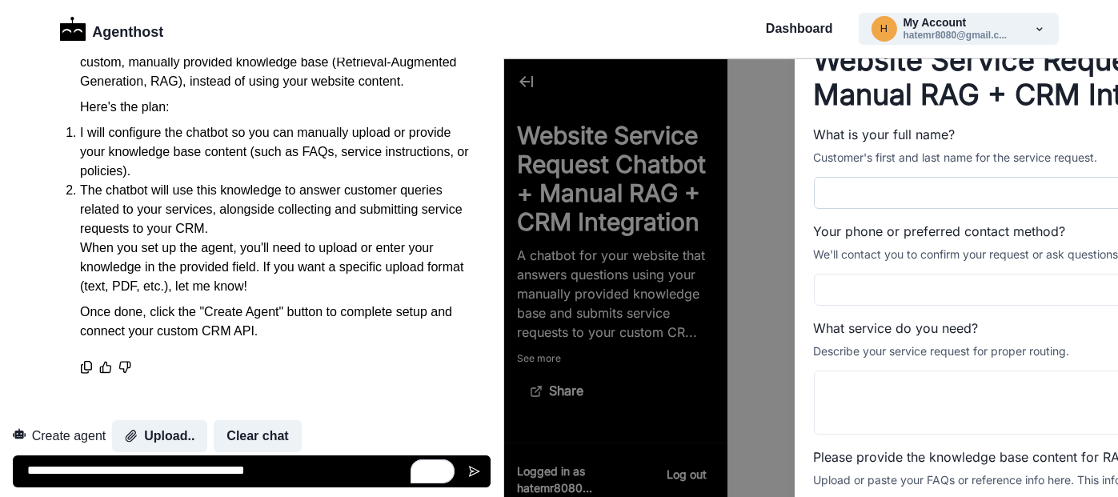
scroll to position [100, 0]
click at [813, 278] on input "Your phone or preferred contact method?" at bounding box center [1062, 289] width 499 height 32
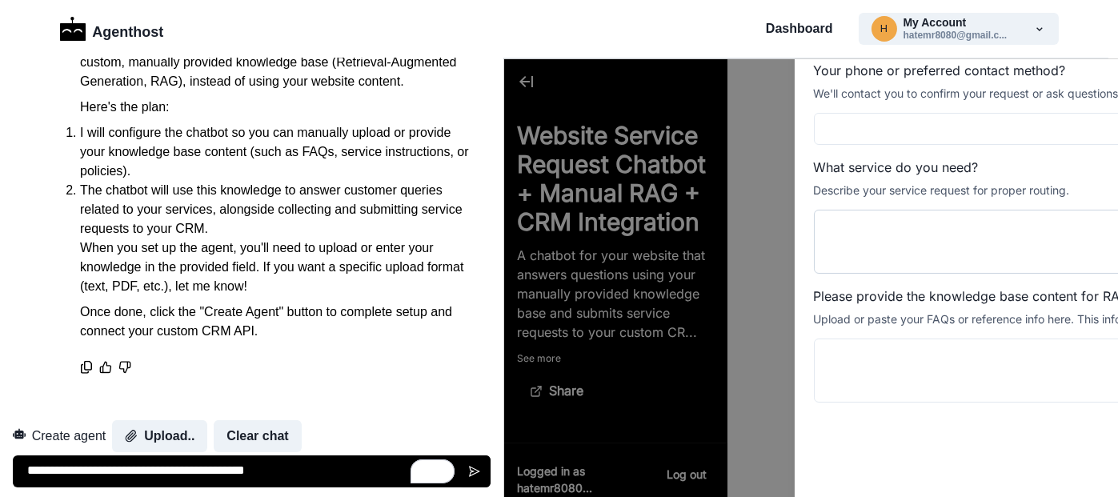
scroll to position [0, 0]
